Goal: Navigation & Orientation: Find specific page/section

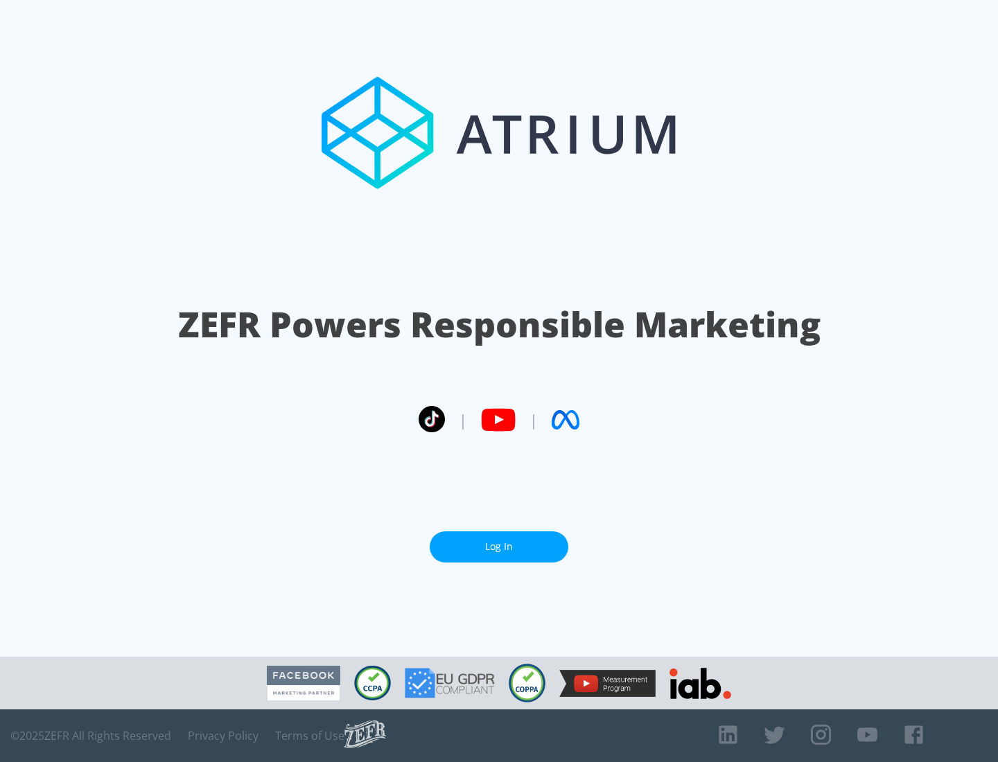
click at [499, 541] on link "Log In" at bounding box center [499, 546] width 139 height 31
